Goal: Navigation & Orientation: Find specific page/section

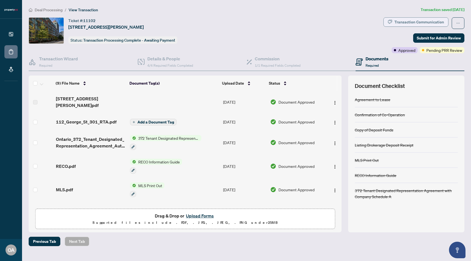
click at [404, 23] on div "Transaction Communication" at bounding box center [419, 22] width 50 height 9
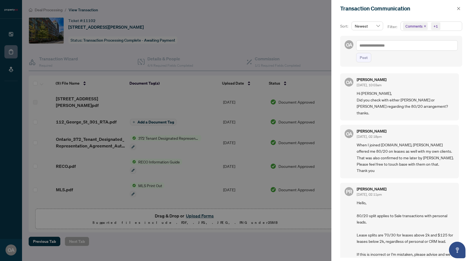
click at [300, 64] on div at bounding box center [235, 130] width 471 height 261
click at [460, 7] on button "button" at bounding box center [458, 8] width 7 height 7
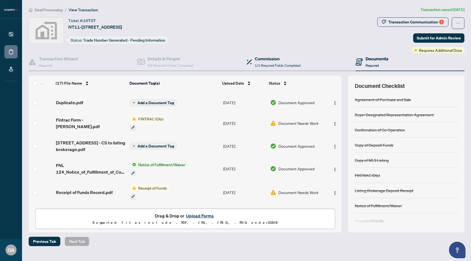
scroll to position [64, 0]
